Goal: Information Seeking & Learning: Learn about a topic

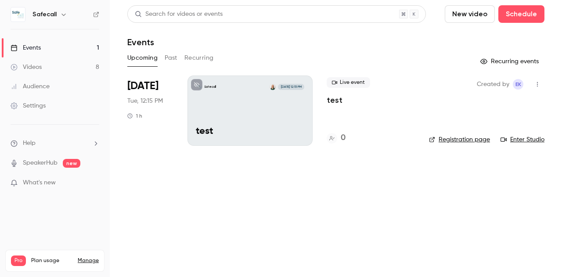
click at [173, 57] on button "Past" at bounding box center [171, 58] width 13 height 14
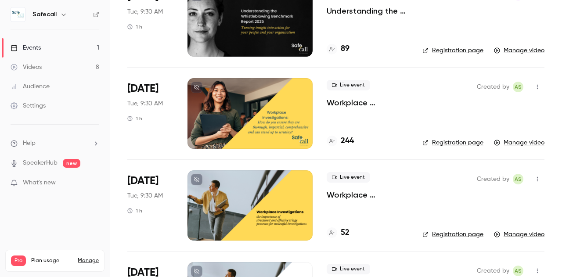
scroll to position [364, 0]
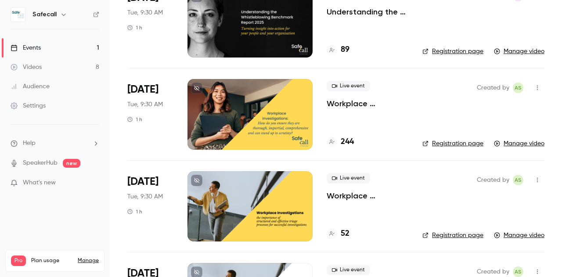
click at [232, 212] on div at bounding box center [250, 206] width 125 height 70
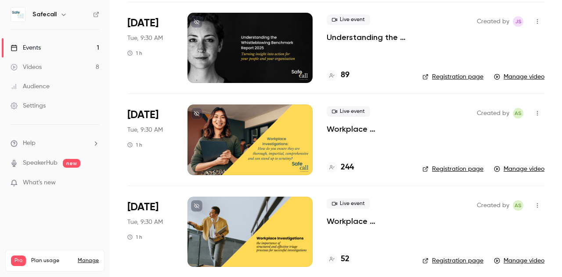
scroll to position [344, 0]
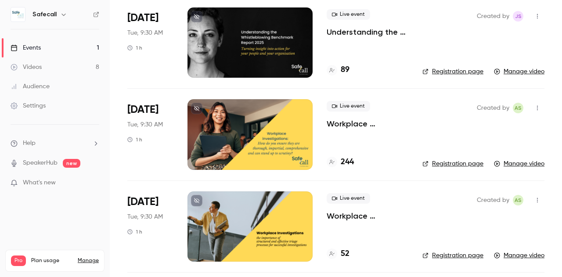
click at [352, 123] on p "Workplace investigations: how do you ensure they are thorough, impartial, and c…" at bounding box center [368, 124] width 82 height 11
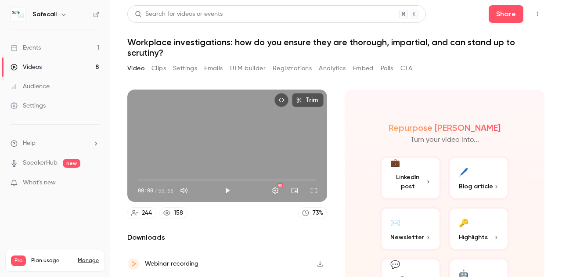
click at [186, 67] on button "Settings" at bounding box center [185, 69] width 24 height 14
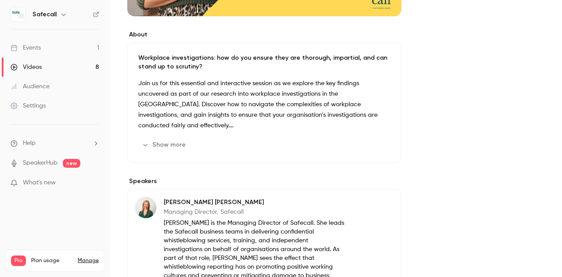
scroll to position [238, 0]
click at [159, 137] on strong "Topics we’ll cover:" at bounding box center [163, 140] width 51 height 6
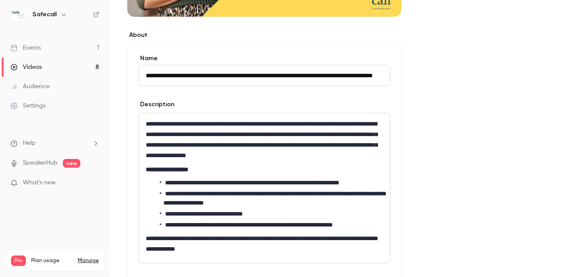
scroll to position [0, 58]
